Goal: Check status: Check status

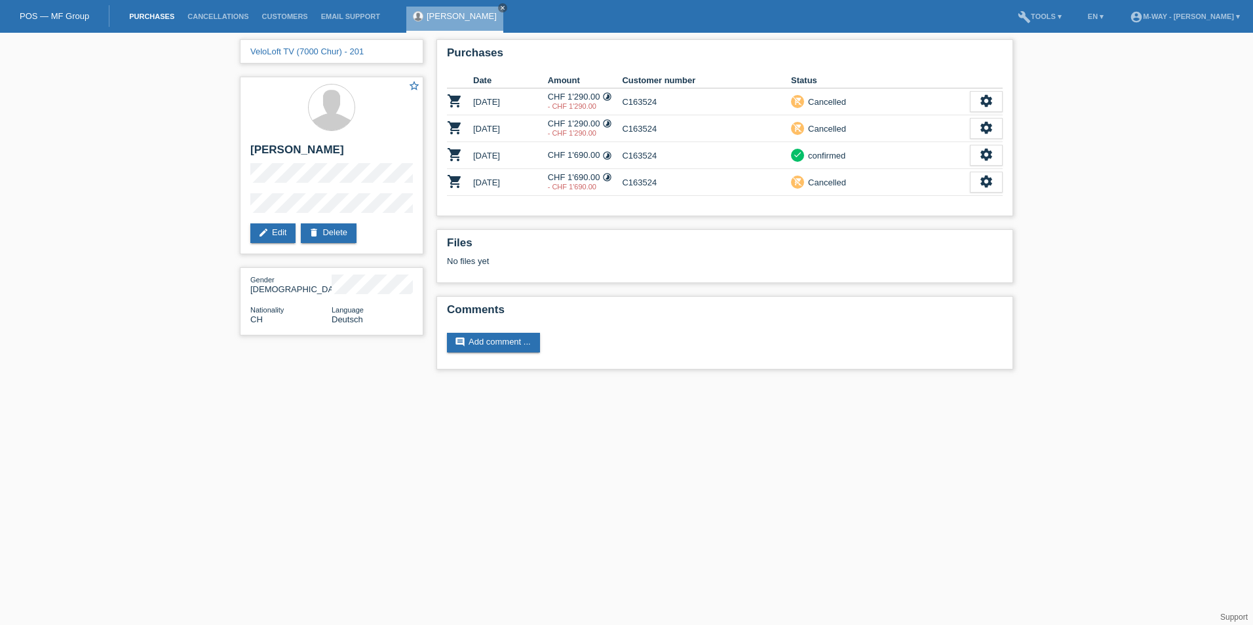
click at [170, 17] on link "Purchases" at bounding box center [152, 16] width 58 height 8
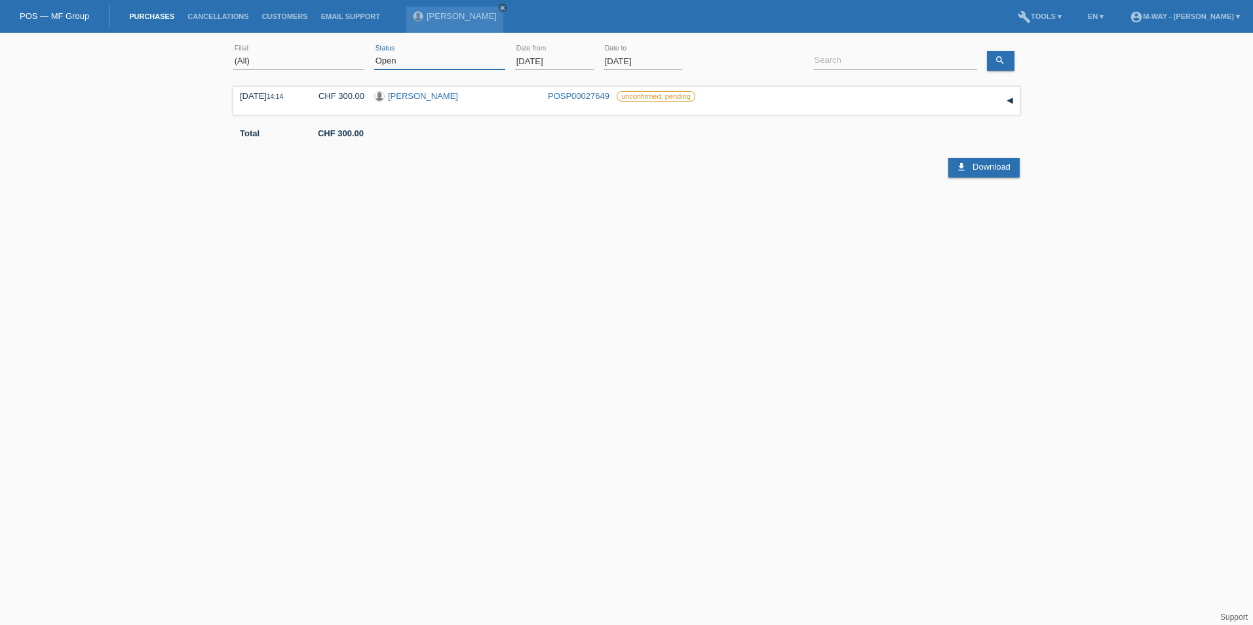
click at [475, 58] on select "(All) New Open Returned Stepped back / Cancelled Completed" at bounding box center [439, 61] width 131 height 16
select select "ALL"
click at [374, 53] on select "(All) New Open Returned Stepped back / Cancelled Completed" at bounding box center [439, 61] width 131 height 16
click at [573, 62] on input "[DATE]" at bounding box center [554, 61] width 79 height 16
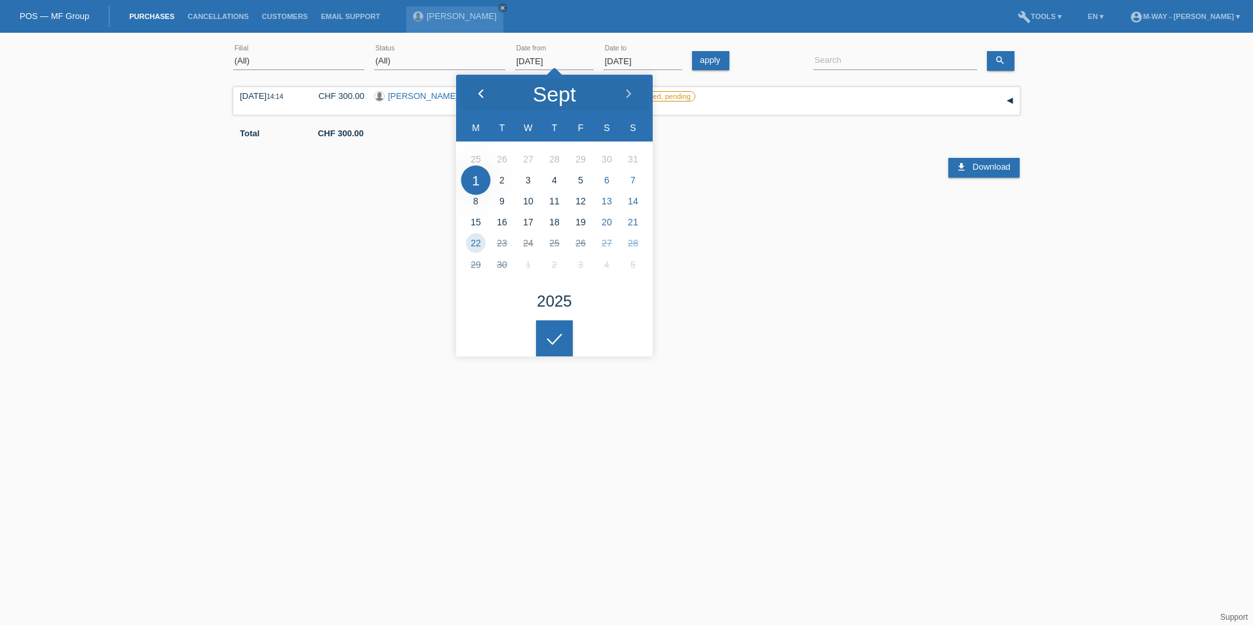
click at [479, 90] on icon at bounding box center [481, 94] width 10 height 10
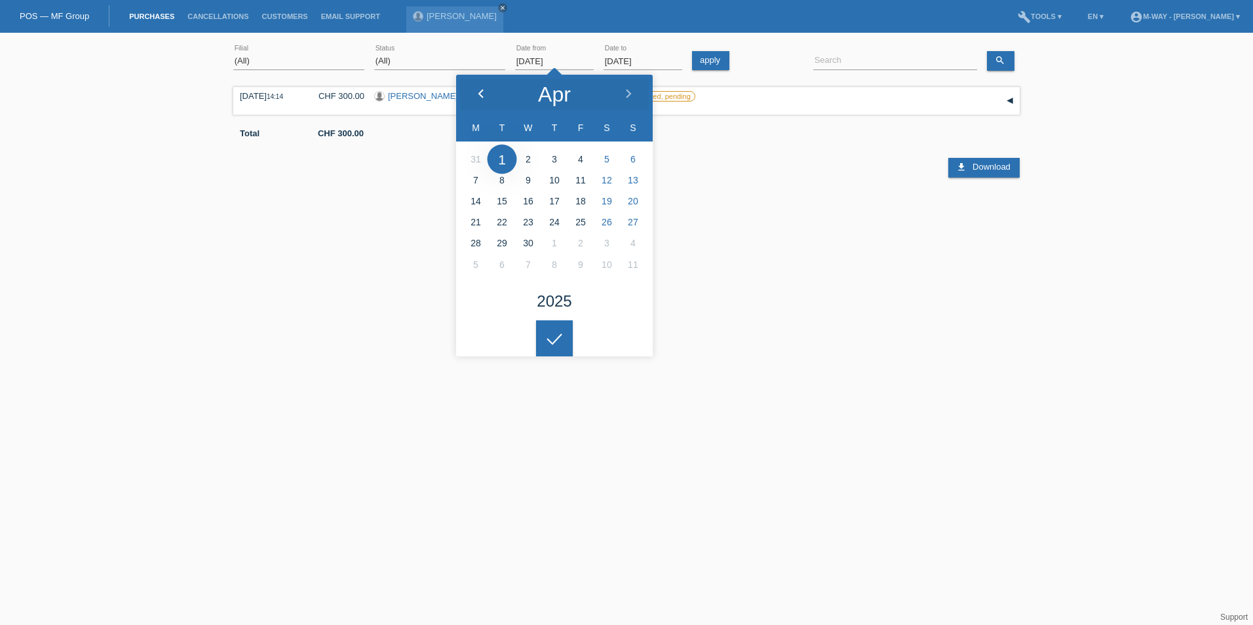
click at [479, 90] on icon at bounding box center [481, 94] width 10 height 10
type input "[DATE]"
click at [569, 349] on div at bounding box center [554, 339] width 37 height 37
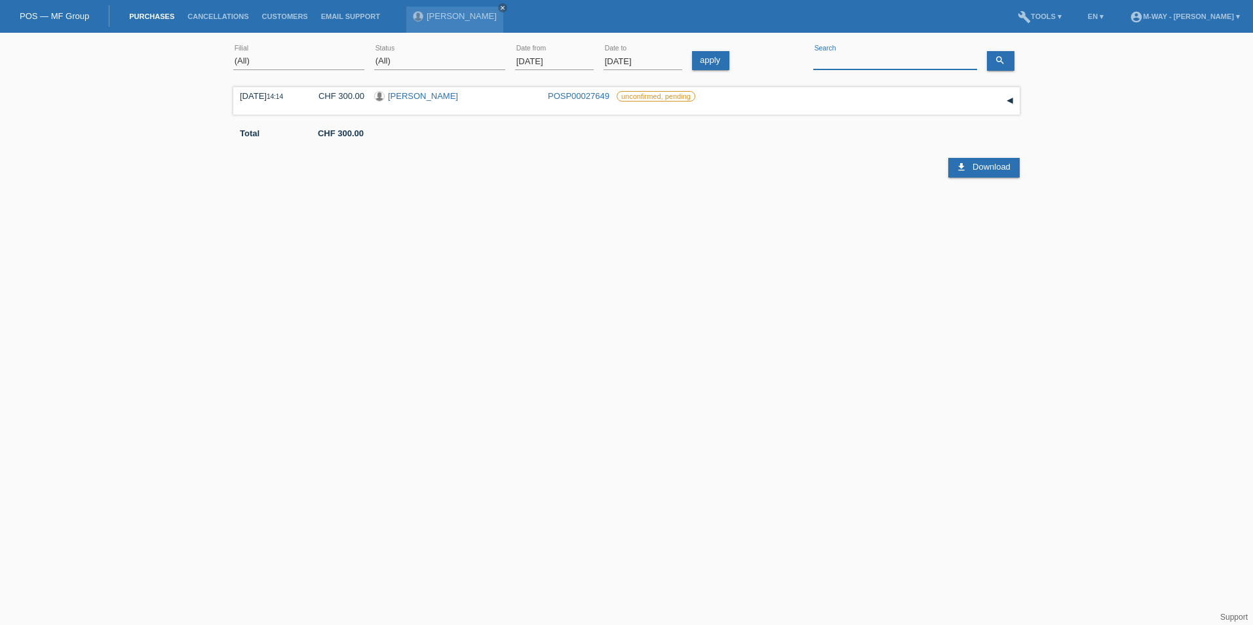
click at [916, 56] on input at bounding box center [896, 61] width 164 height 16
type input "m"
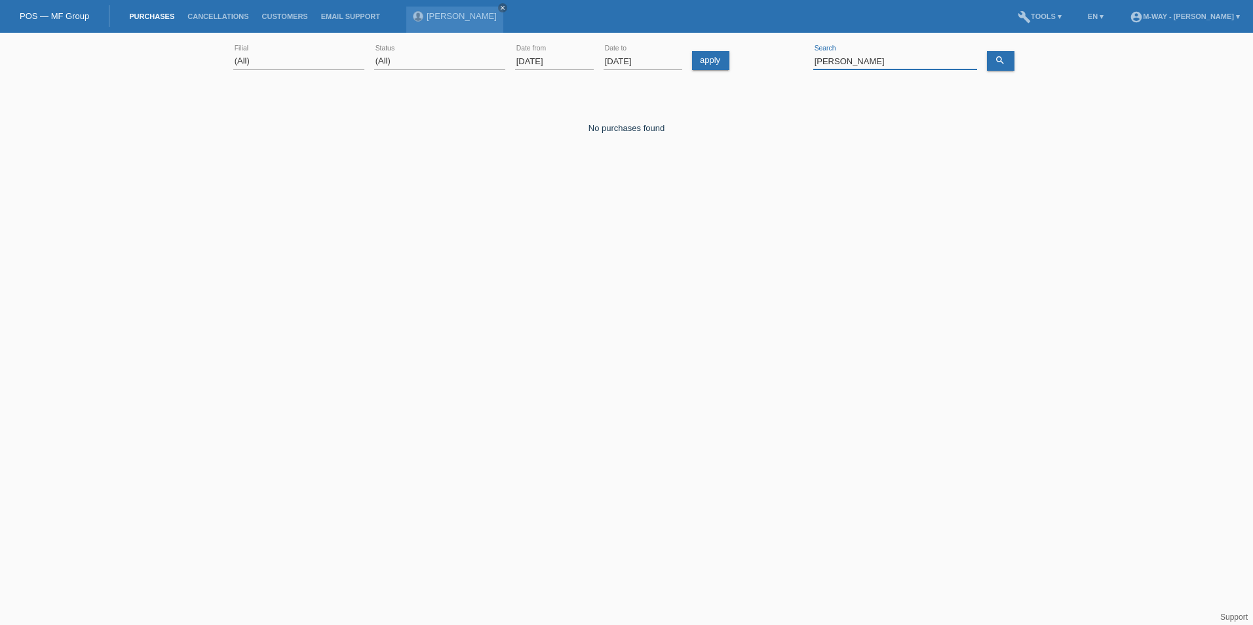
click at [880, 66] on input "[PERSON_NAME]" at bounding box center [896, 61] width 164 height 16
click at [878, 64] on input "[PERSON_NAME]" at bounding box center [896, 61] width 164 height 16
click at [917, 60] on input "[PERSON_NAME]" at bounding box center [896, 61] width 164 height 16
drag, startPoint x: 880, startPoint y: 58, endPoint x: 779, endPoint y: 58, distance: 100.3
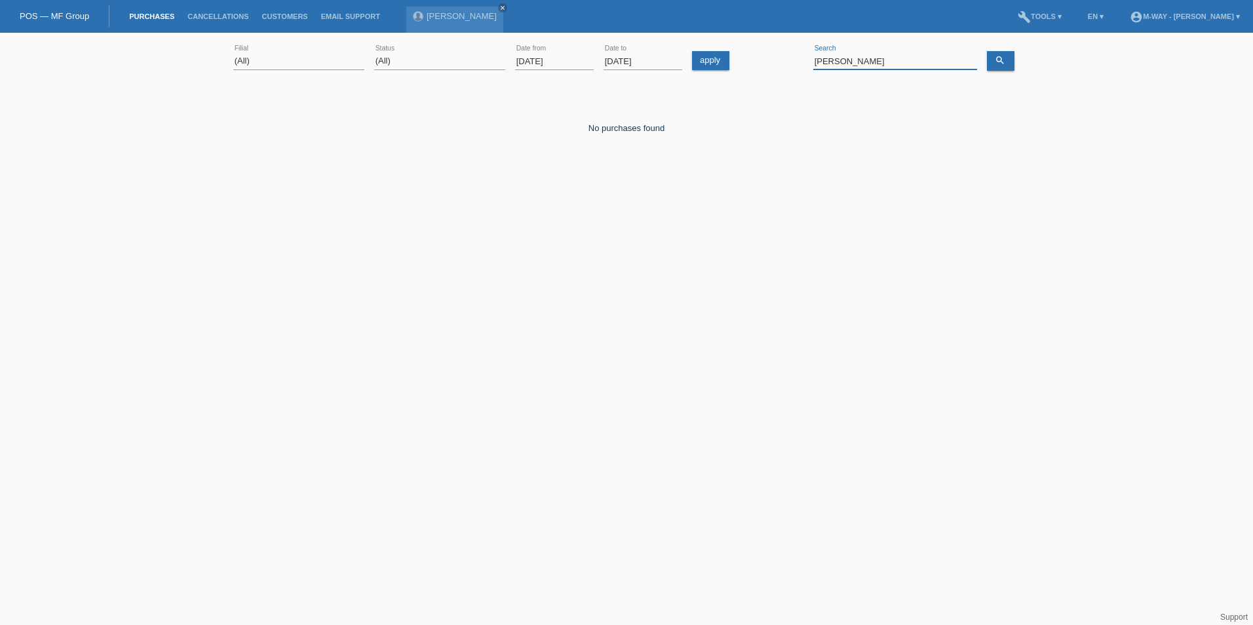
click at [779, 58] on div "(All) [PERSON_NAME] Passion Vélo SàRL [GEOGRAPHIC_DATA] [GEOGRAPHIC_DATA] [GEOG…" at bounding box center [626, 61] width 787 height 45
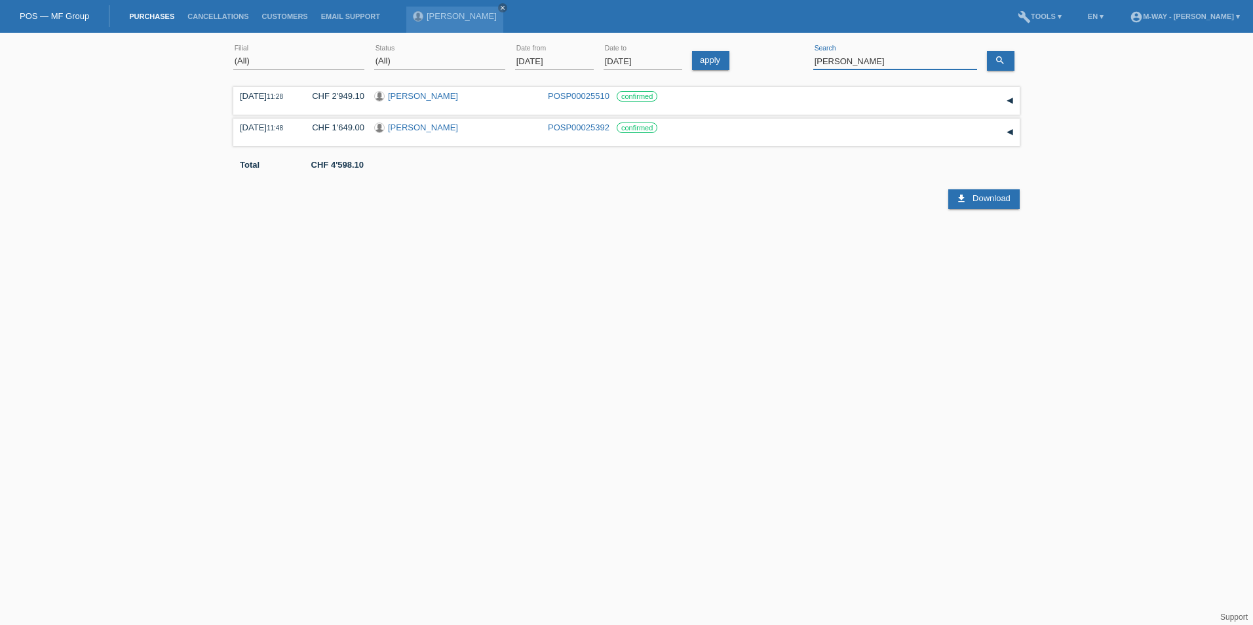
drag, startPoint x: 867, startPoint y: 62, endPoint x: 780, endPoint y: 62, distance: 86.5
click at [780, 62] on div "(All) [PERSON_NAME] Passion Vélo SàRL [GEOGRAPHIC_DATA] [GEOGRAPHIC_DATA] [GEOG…" at bounding box center [626, 61] width 787 height 45
click at [876, 63] on input "[PERSON_NAME]" at bounding box center [896, 61] width 164 height 16
drag, startPoint x: 855, startPoint y: 63, endPoint x: 779, endPoint y: 62, distance: 76.0
click at [779, 62] on div "(All) [PERSON_NAME] Passion Vélo SàRL [GEOGRAPHIC_DATA] [GEOGRAPHIC_DATA] [GEOG…" at bounding box center [626, 61] width 787 height 45
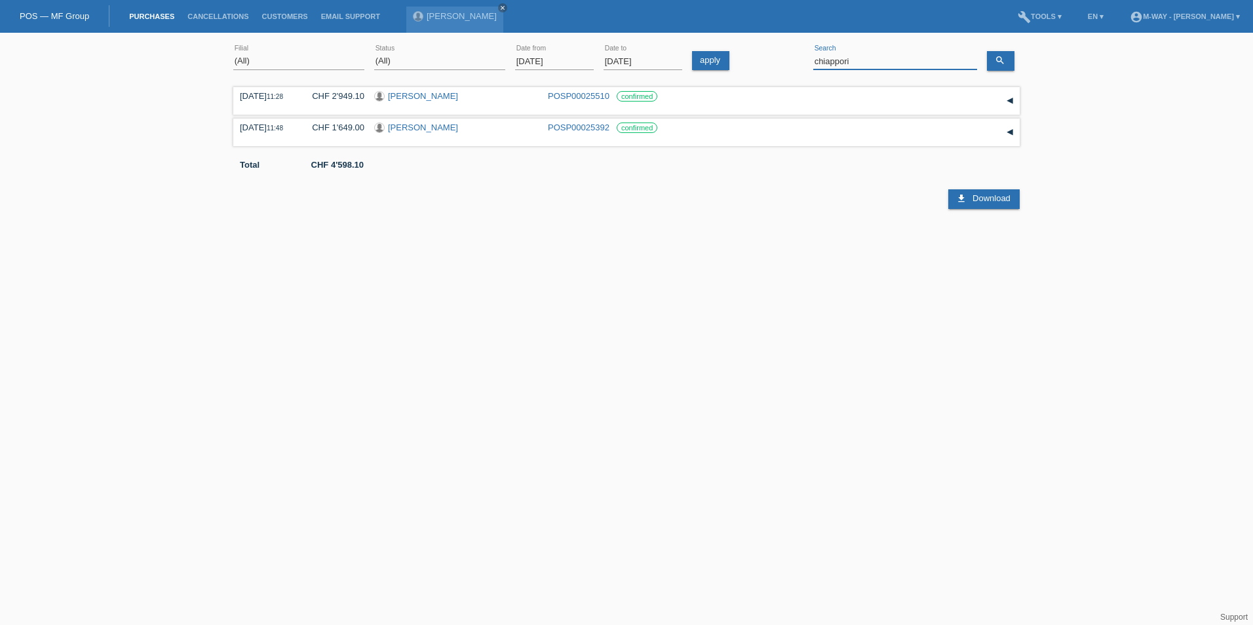
type input "chiappori"
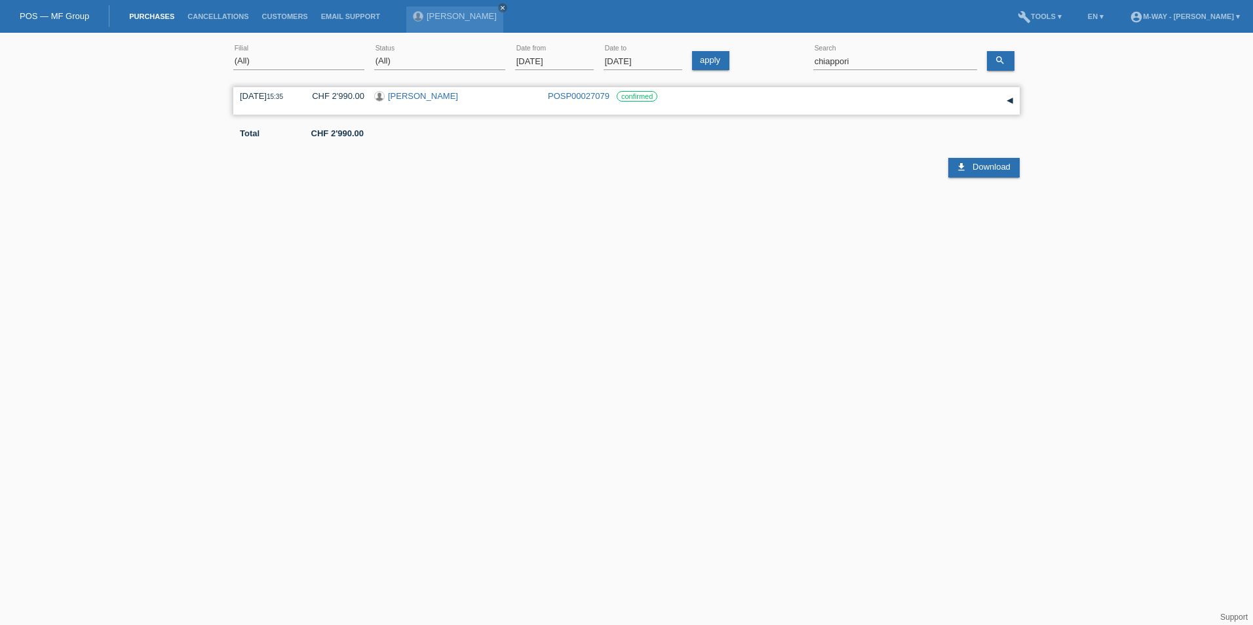
click at [437, 97] on link "[PERSON_NAME]" at bounding box center [423, 96] width 70 height 10
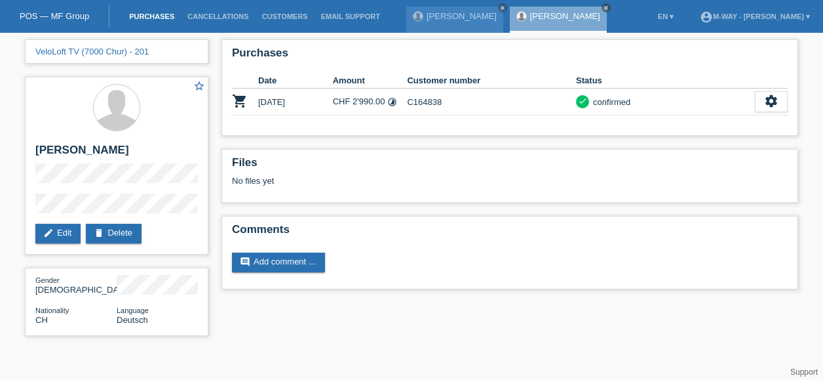
click at [171, 14] on link "Purchases" at bounding box center [152, 16] width 58 height 8
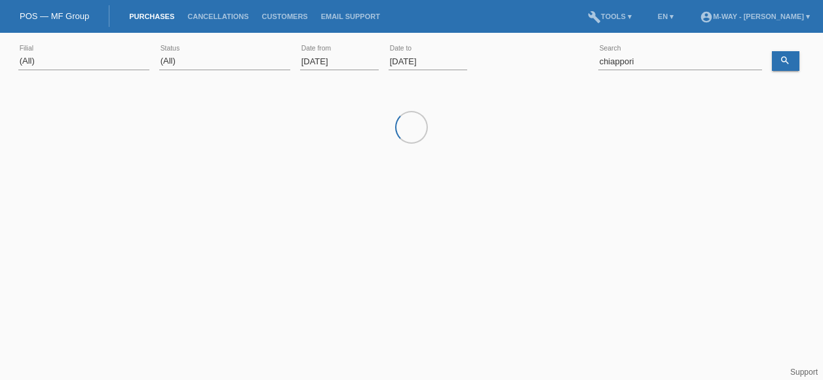
click at [344, 61] on input "[DATE]" at bounding box center [339, 61] width 79 height 16
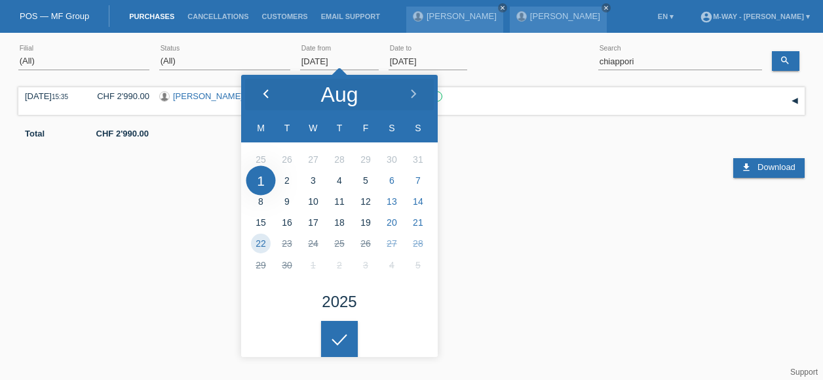
click at [265, 95] on polyline at bounding box center [266, 94] width 4 height 8
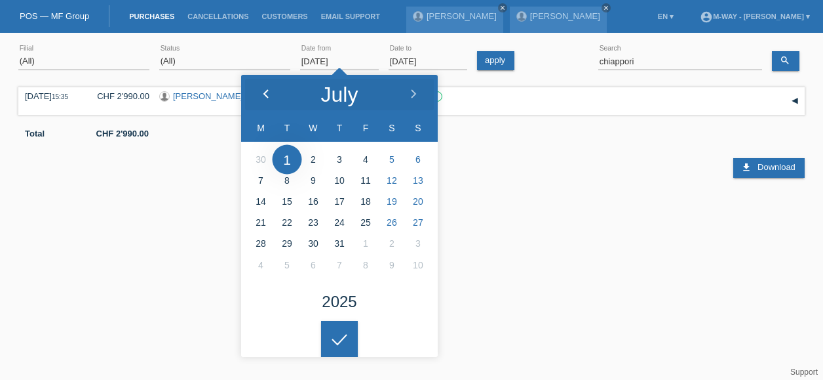
click at [265, 95] on polyline at bounding box center [266, 94] width 4 height 8
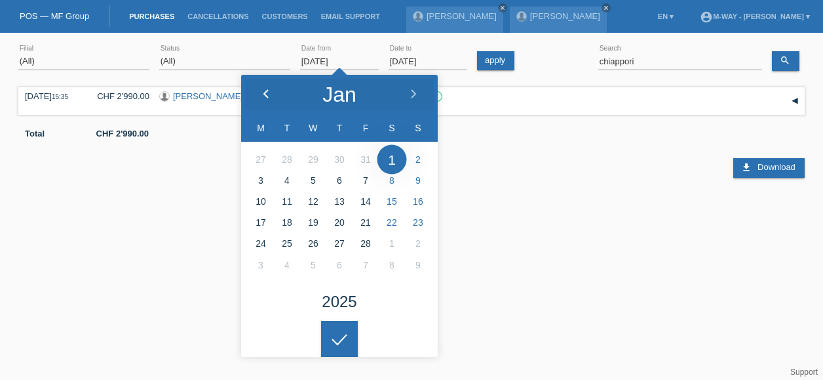
click at [265, 95] on polyline at bounding box center [266, 94] width 4 height 8
type input "02.12.2024"
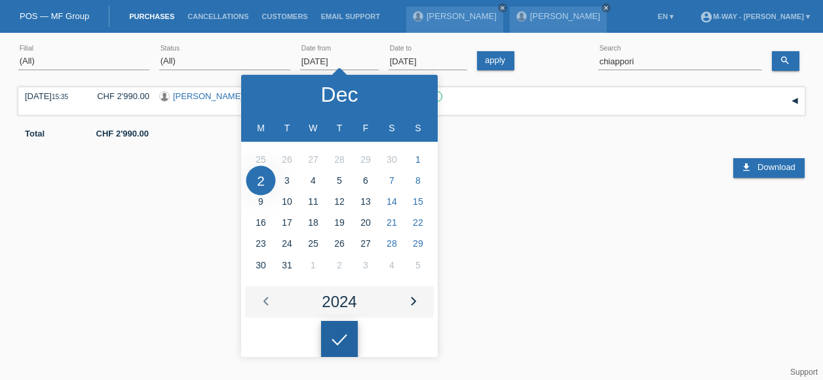
click at [348, 338] on icon at bounding box center [339, 340] width 21 height 12
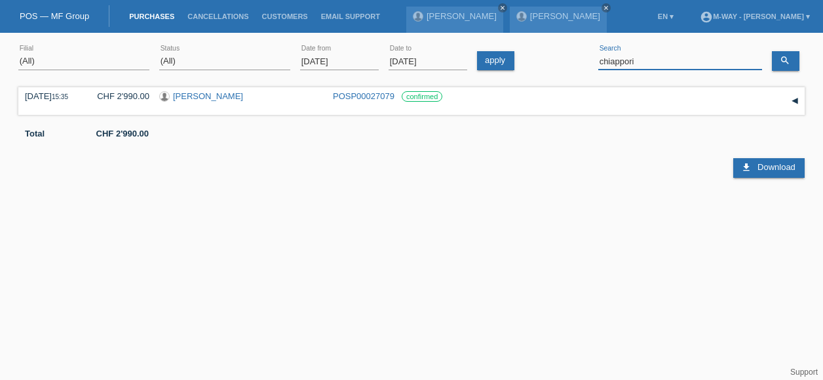
drag, startPoint x: 657, startPoint y: 62, endPoint x: 576, endPoint y: 56, distance: 80.8
click at [576, 56] on div "(All) [PERSON_NAME] Passion Vélo SàRL [GEOGRAPHIC_DATA] [GEOGRAPHIC_DATA] [GEOG…" at bounding box center [411, 61] width 787 height 45
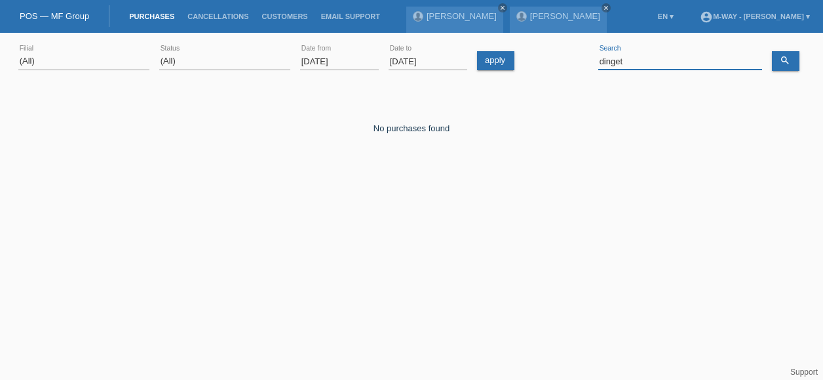
drag, startPoint x: 648, startPoint y: 66, endPoint x: 568, endPoint y: 57, distance: 80.4
click at [568, 57] on div "(All) [PERSON_NAME] Passion Vélo SàRL [GEOGRAPHIC_DATA] [GEOGRAPHIC_DATA] [GEOG…" at bounding box center [411, 61] width 787 height 45
type input "g"
type input "felice"
click at [357, 61] on input "02.12.2024" at bounding box center [339, 61] width 79 height 16
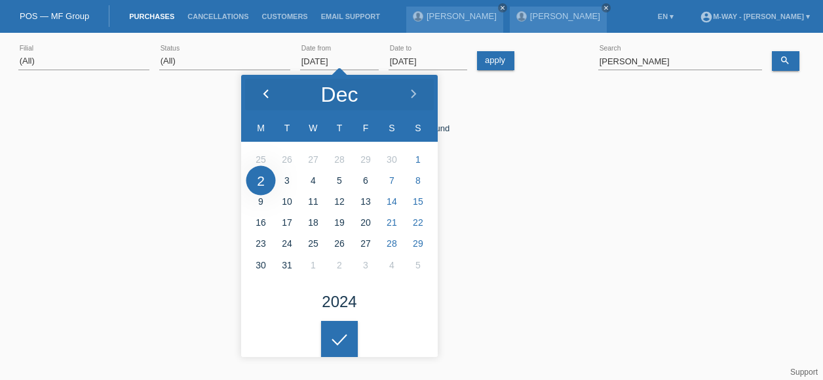
click at [263, 96] on icon at bounding box center [266, 94] width 10 height 10
type input "07.10.2024"
drag, startPoint x: 349, startPoint y: 338, endPoint x: 366, endPoint y: 325, distance: 21.6
click at [348, 337] on icon at bounding box center [339, 340] width 21 height 12
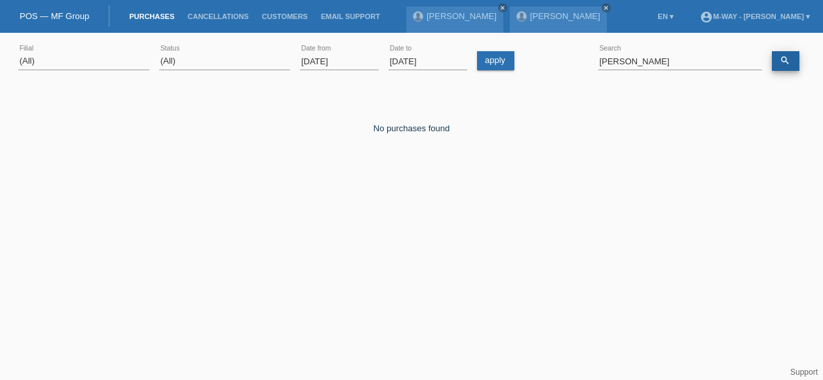
click at [783, 58] on icon "search" at bounding box center [785, 60] width 10 height 10
drag, startPoint x: 647, startPoint y: 56, endPoint x: 566, endPoint y: 54, distance: 81.3
click at [566, 54] on div "(All) [PERSON_NAME] Passion Vélo SàRL [GEOGRAPHIC_DATA] [GEOGRAPHIC_DATA] [GEOG…" at bounding box center [411, 61] width 787 height 45
type input "leipold"
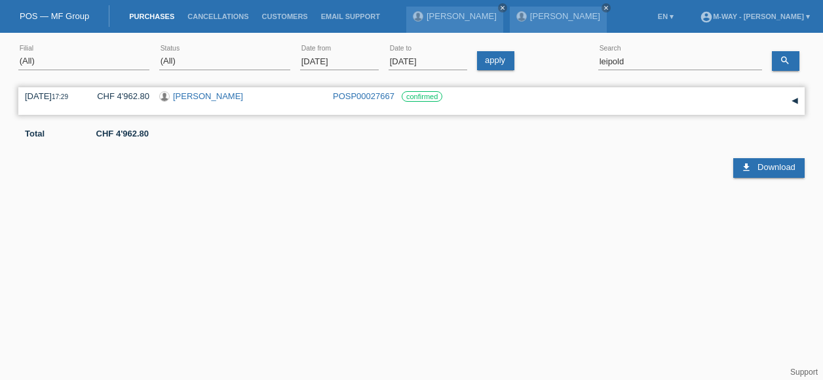
click at [374, 95] on link "POSP00027667" at bounding box center [364, 96] width 62 height 10
